Goal: Task Accomplishment & Management: Complete application form

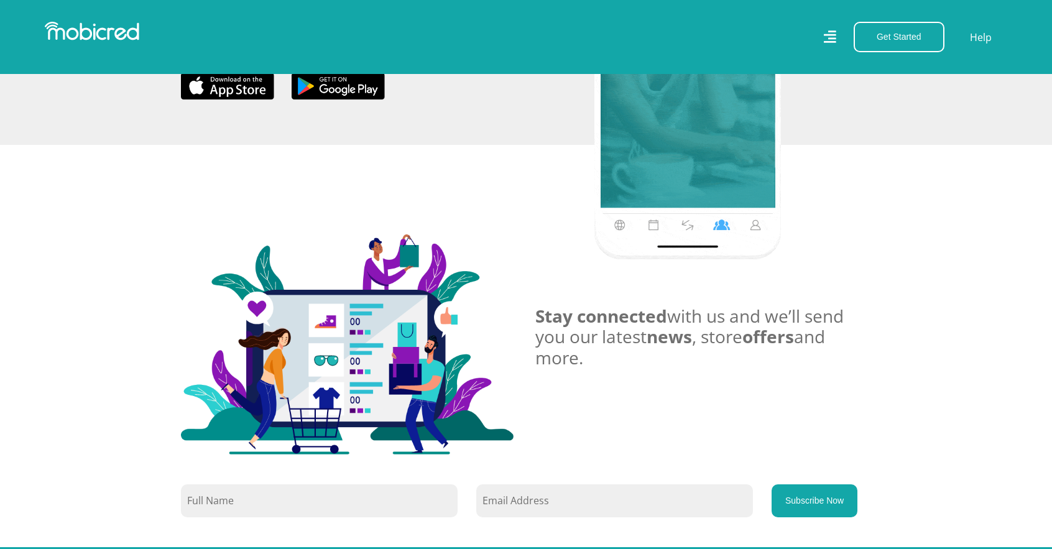
scroll to position [2550, 0]
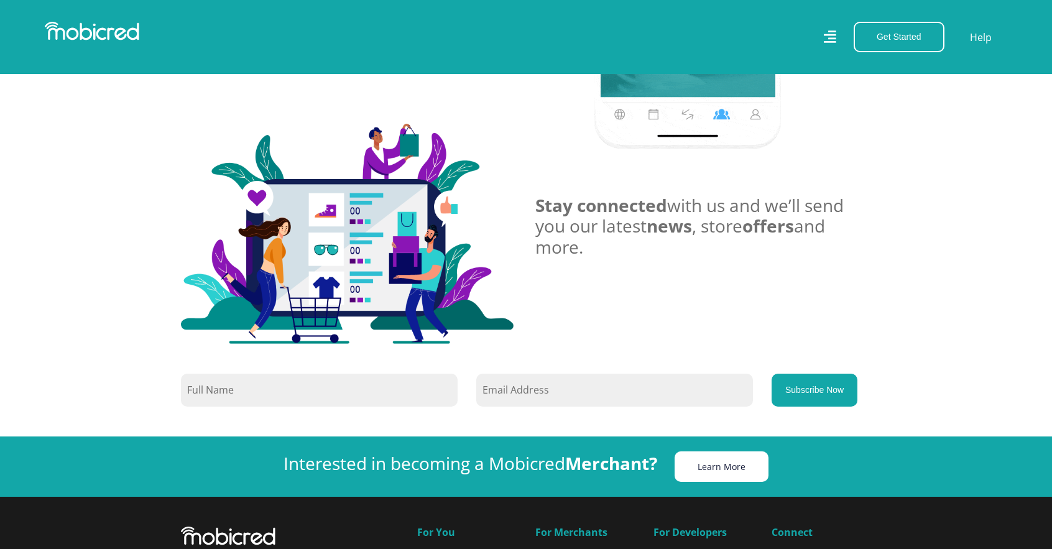
click at [719, 451] on link "Learn More" at bounding box center [722, 466] width 94 height 30
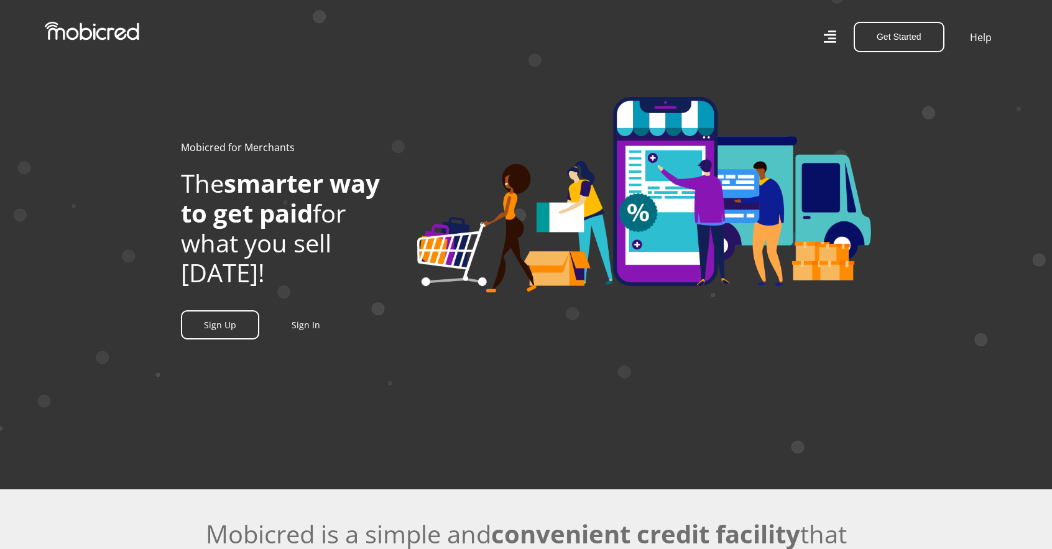
scroll to position [62, 0]
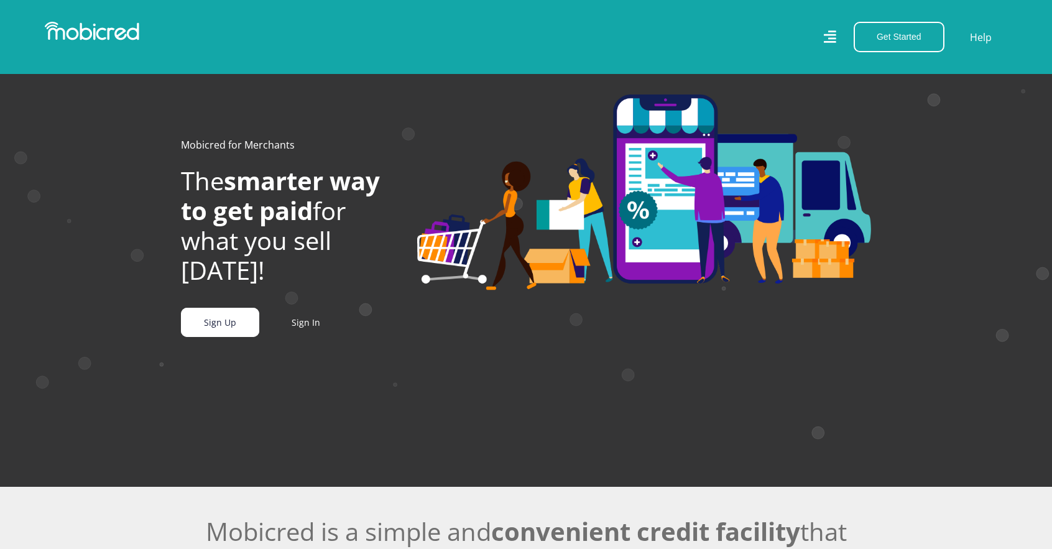
click at [224, 326] on link "Sign Up" at bounding box center [220, 322] width 78 height 29
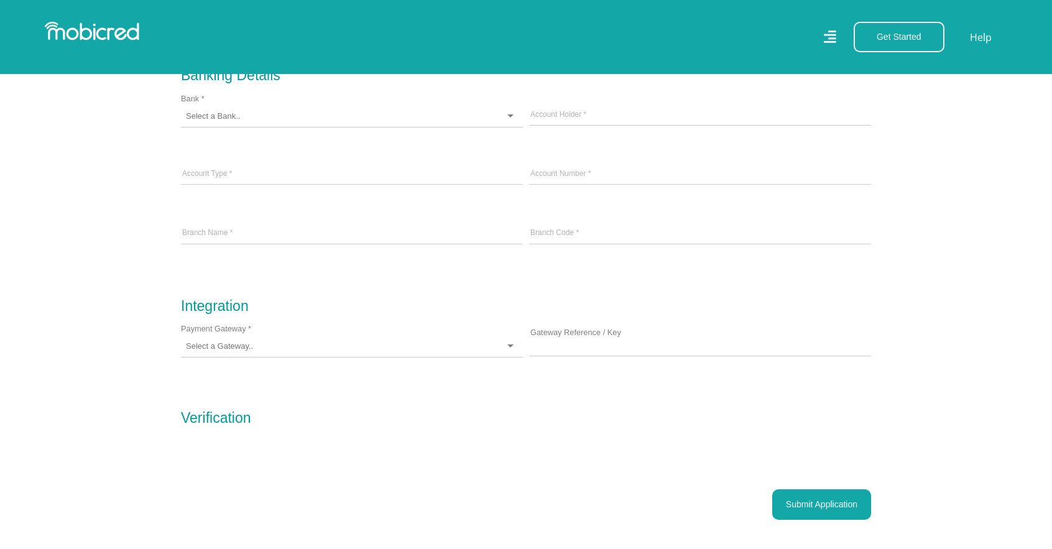
scroll to position [1119, 0]
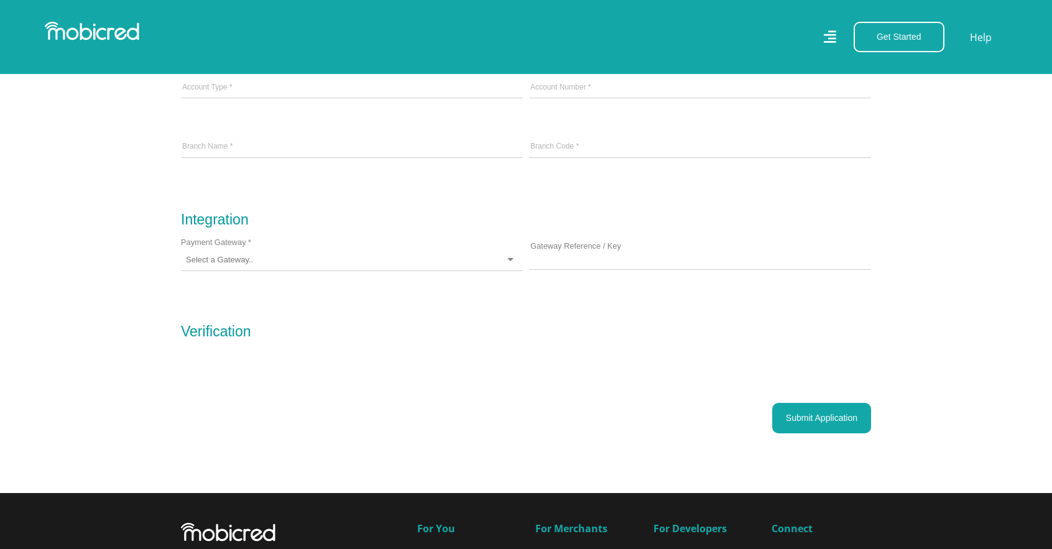
click at [279, 261] on div at bounding box center [352, 260] width 342 height 22
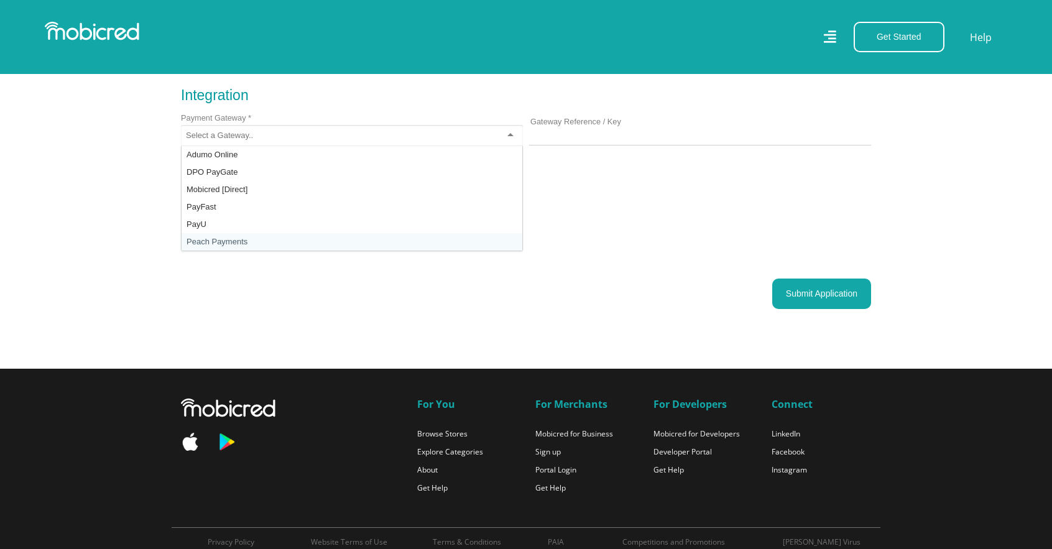
scroll to position [1182, 0]
